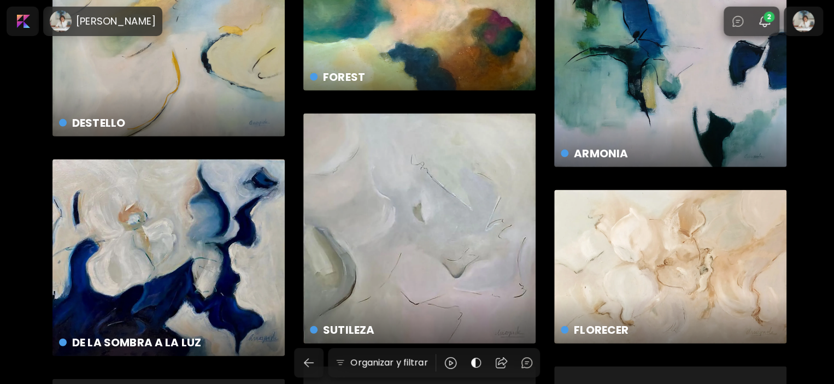
scroll to position [1202, 0]
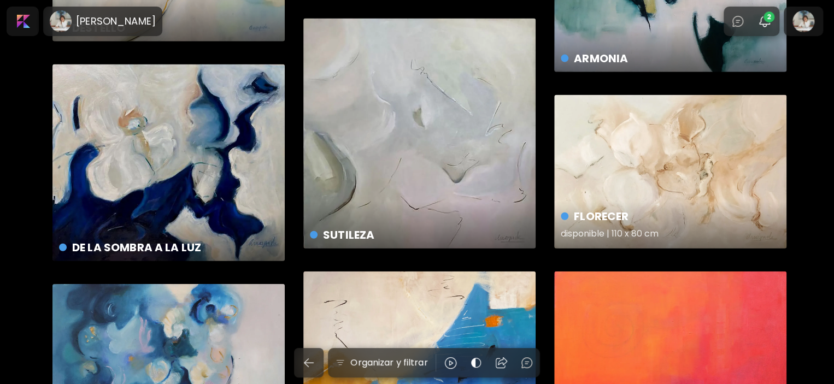
click at [645, 167] on div "FLORECER disponible | 110 x 80 cm" at bounding box center [670, 172] width 232 height 154
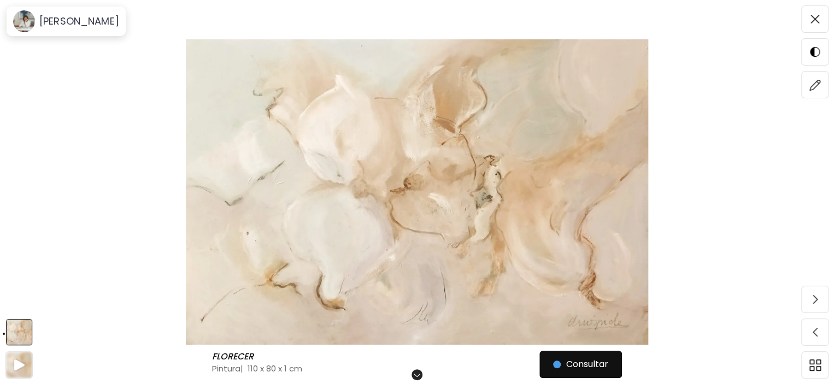
scroll to position [164, 0]
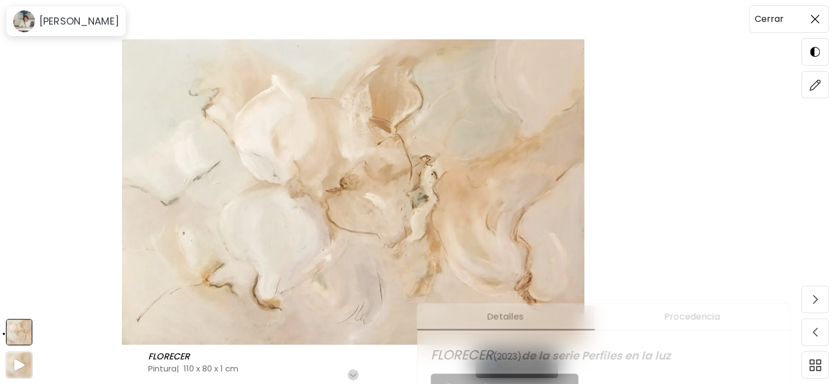
click at [814, 19] on img at bounding box center [814, 19] width 9 height 9
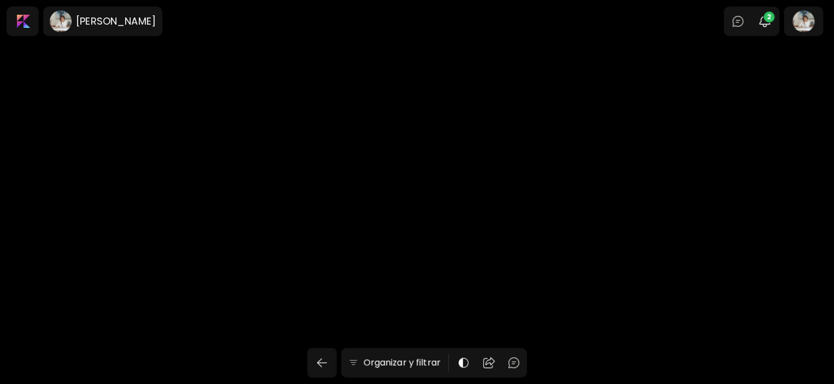
scroll to position [1202, 0]
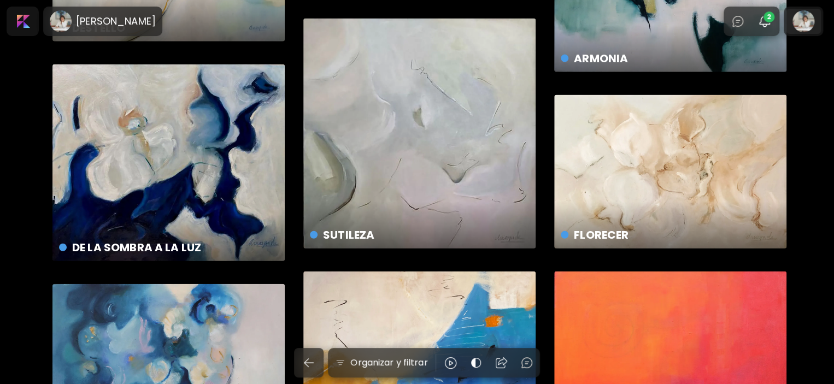
click at [807, 23] on div at bounding box center [803, 21] width 35 height 25
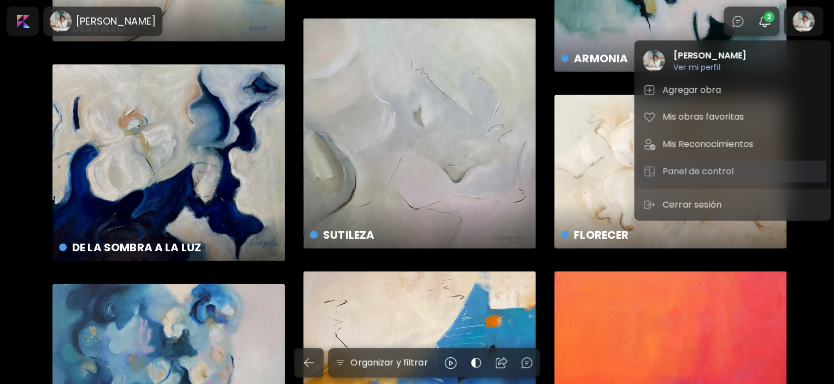
click at [693, 175] on h5 "Panel de control" at bounding box center [699, 171] width 74 height 13
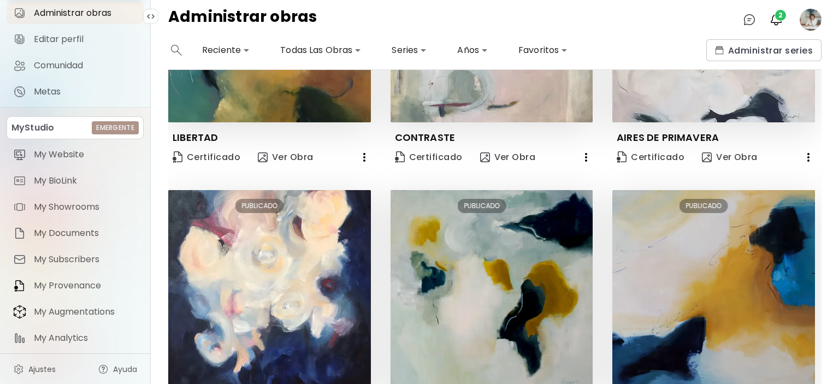
scroll to position [805, 0]
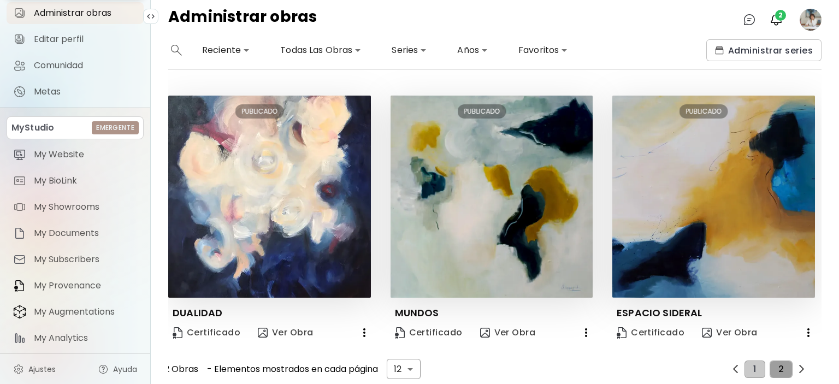
click at [779, 364] on span "2" at bounding box center [781, 369] width 5 height 10
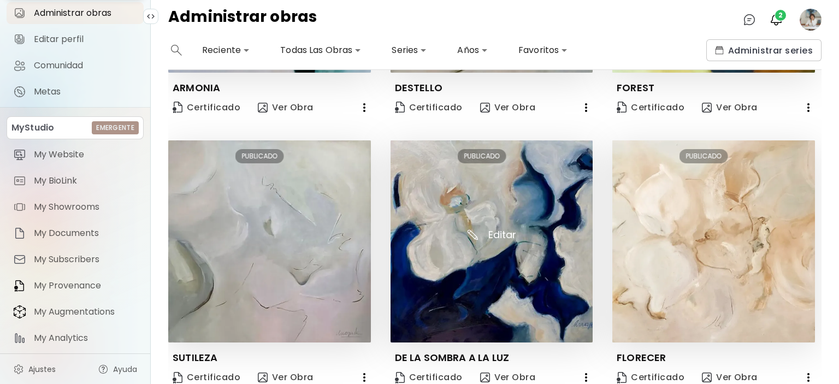
scroll to position [217, 0]
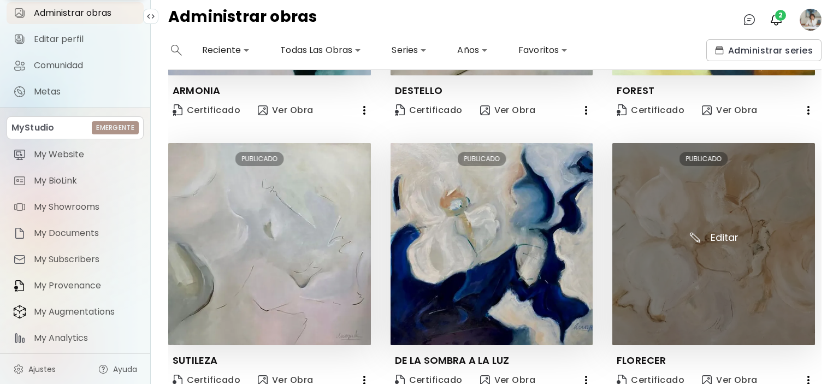
click at [708, 201] on img at bounding box center [714, 244] width 203 height 203
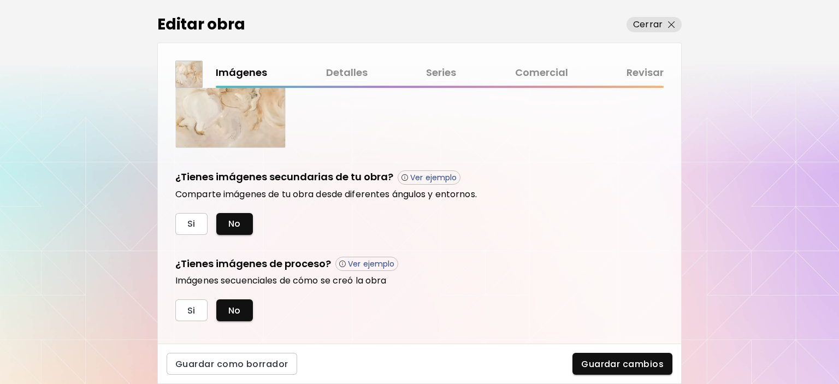
scroll to position [321, 0]
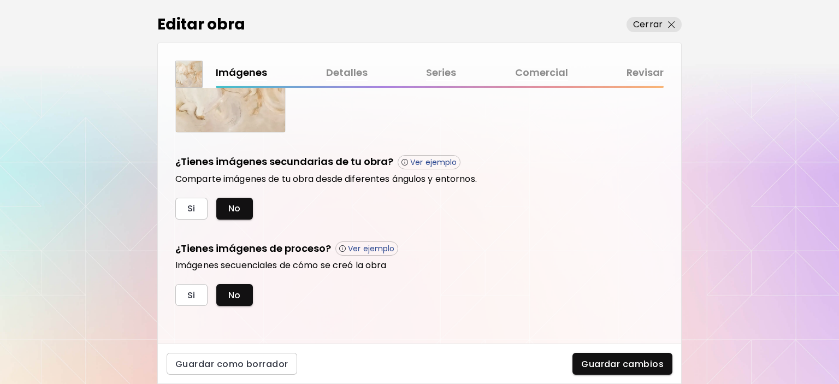
click at [341, 76] on link "Detalles" at bounding box center [347, 73] width 42 height 16
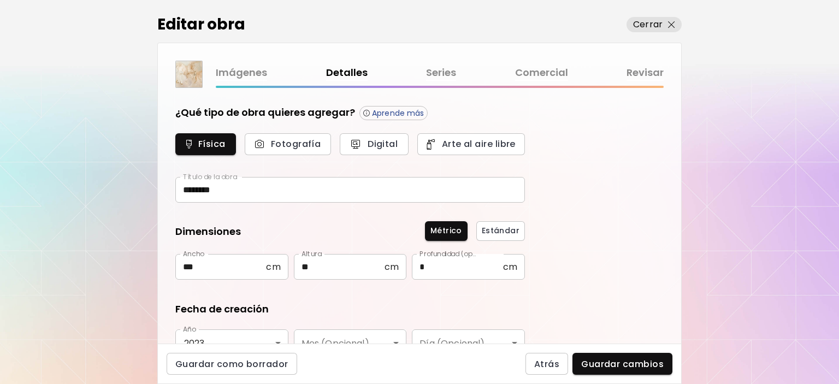
type input "********"
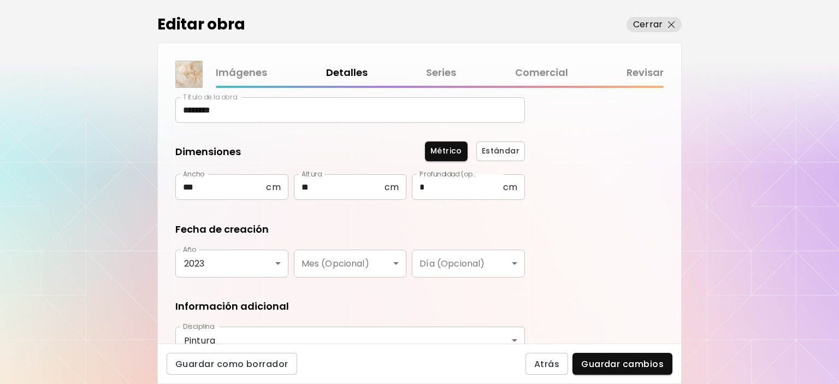
scroll to position [273, 0]
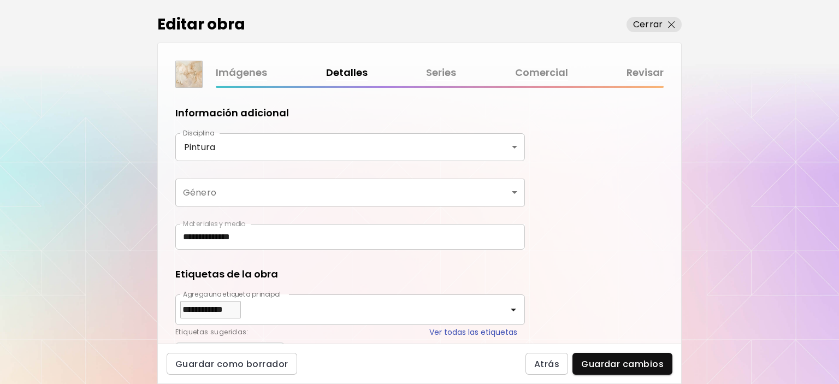
click at [440, 75] on link "Series" at bounding box center [441, 73] width 30 height 16
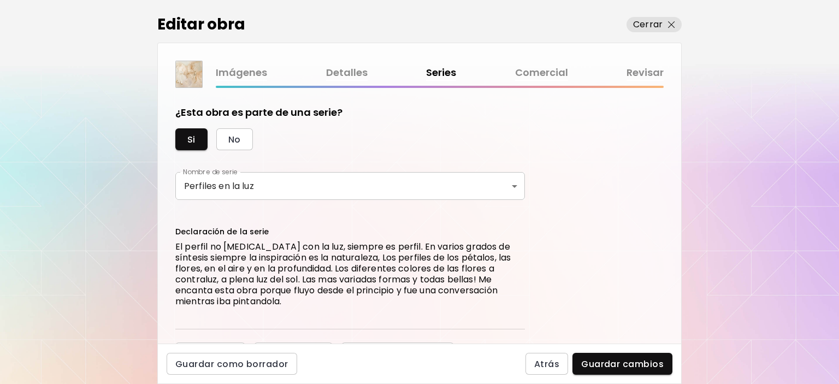
scroll to position [55, 0]
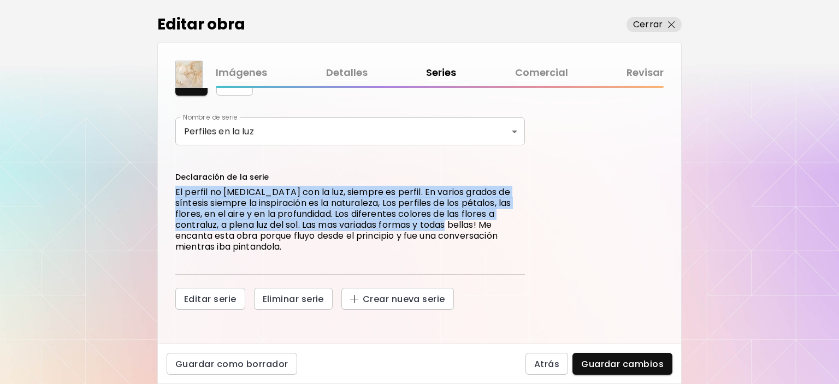
drag, startPoint x: 176, startPoint y: 192, endPoint x: 429, endPoint y: 227, distance: 255.4
click at [429, 227] on p "El perfil no [MEDICAL_DATA] con la luz, siempre es perfil. En varios grados de …" at bounding box center [350, 220] width 350 height 66
click at [199, 199] on p "El perfil no [MEDICAL_DATA] con la luz, siempre es perfil. En varios grados de …" at bounding box center [350, 220] width 350 height 66
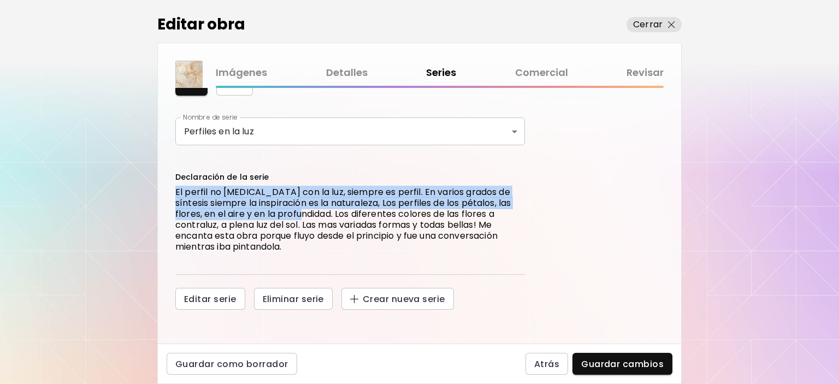
drag, startPoint x: 176, startPoint y: 191, endPoint x: 296, endPoint y: 216, distance: 122.3
click at [296, 216] on p "El perfil no [MEDICAL_DATA] con la luz, siempre es perfil. En varios grados de …" at bounding box center [350, 220] width 350 height 66
copy p "El perfil no cambia con la luz, siempre es perfil. En varios grados de síntesis…"
